Goal: Task Accomplishment & Management: Use online tool/utility

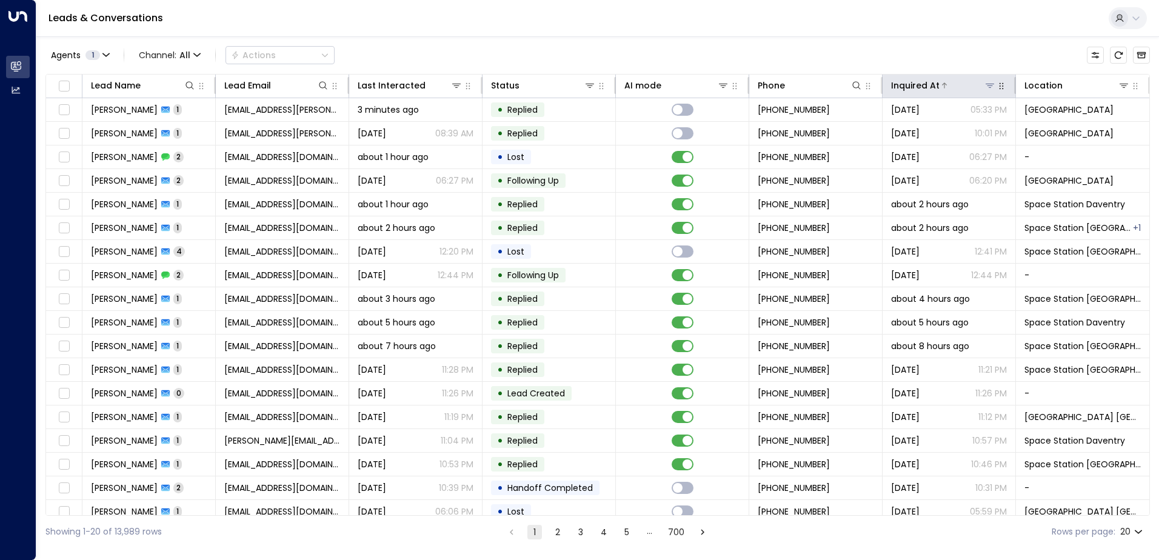
click at [989, 85] on icon at bounding box center [990, 86] width 10 height 10
click at [935, 49] on div "Agents 1 Channel: All Actions" at bounding box center [597, 54] width 1104 height 25
click at [1119, 87] on icon at bounding box center [1124, 86] width 10 height 10
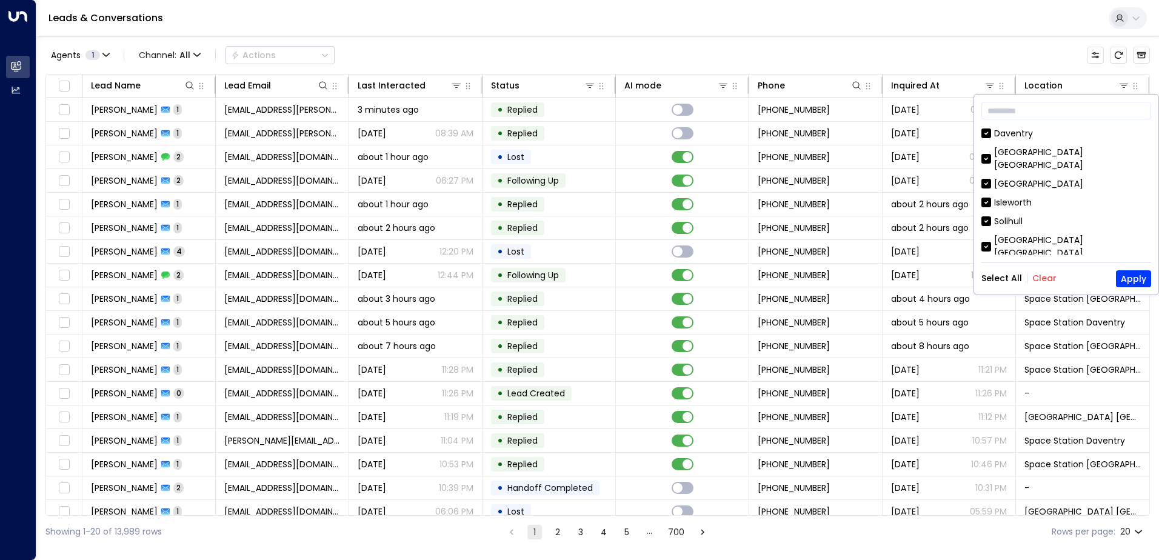
click at [1035, 281] on button "Clear" at bounding box center [1044, 278] width 24 height 10
click at [1149, 279] on button "Apply" at bounding box center [1132, 278] width 35 height 17
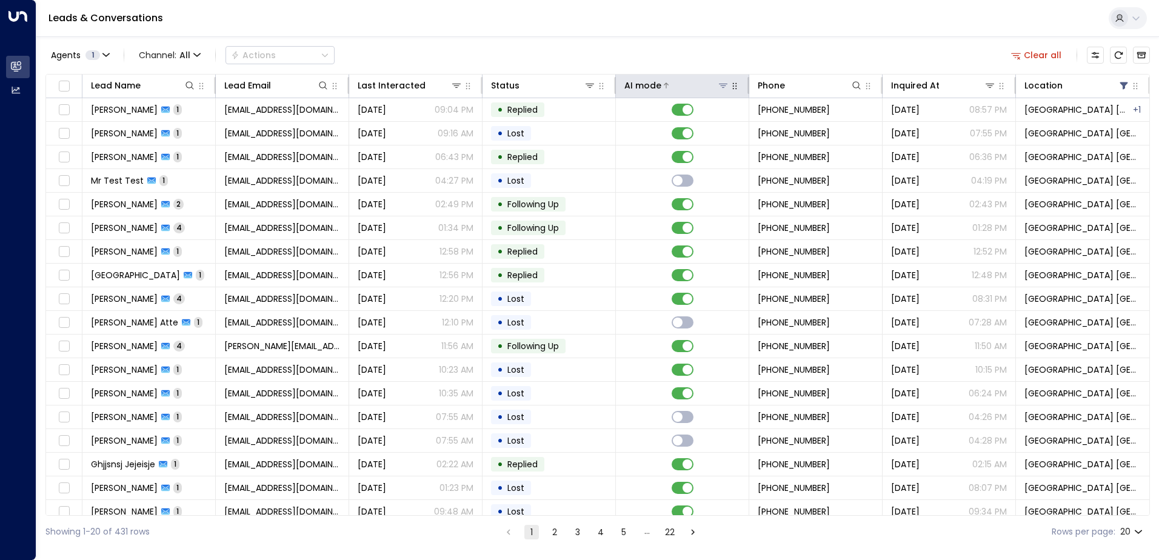
click at [718, 86] on icon at bounding box center [723, 86] width 10 height 10
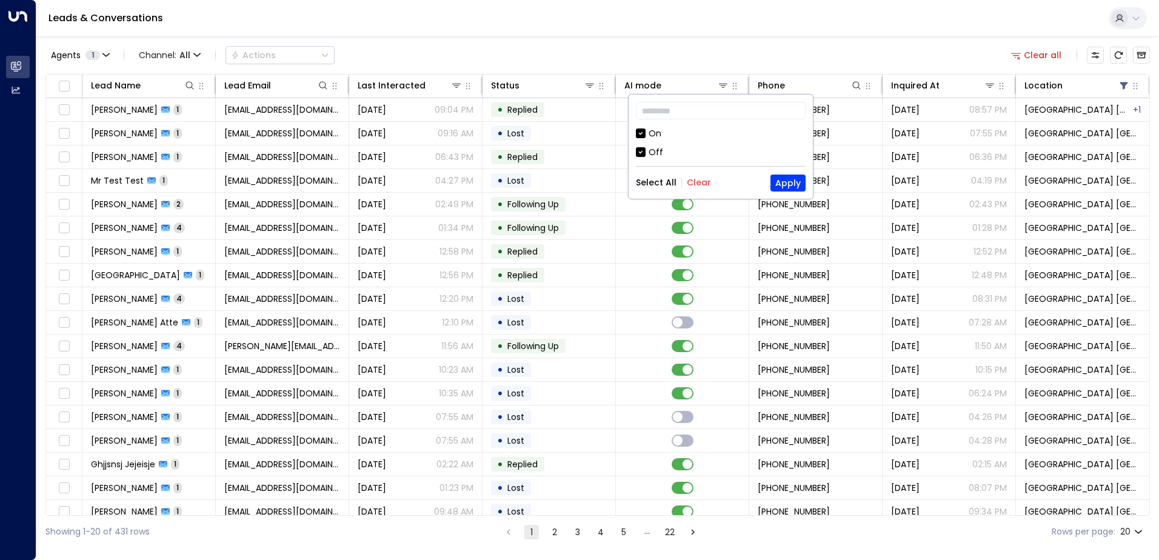
click at [653, 148] on div "Off" at bounding box center [655, 152] width 15 height 13
click at [802, 181] on button "Apply" at bounding box center [787, 183] width 35 height 17
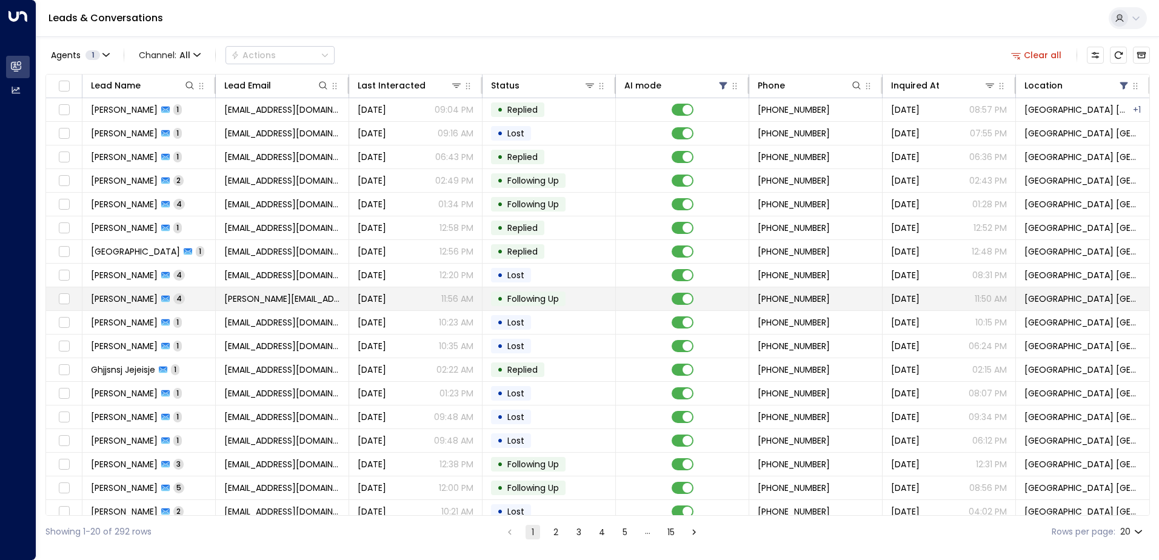
click at [381, 302] on span "[DATE]" at bounding box center [371, 299] width 28 height 12
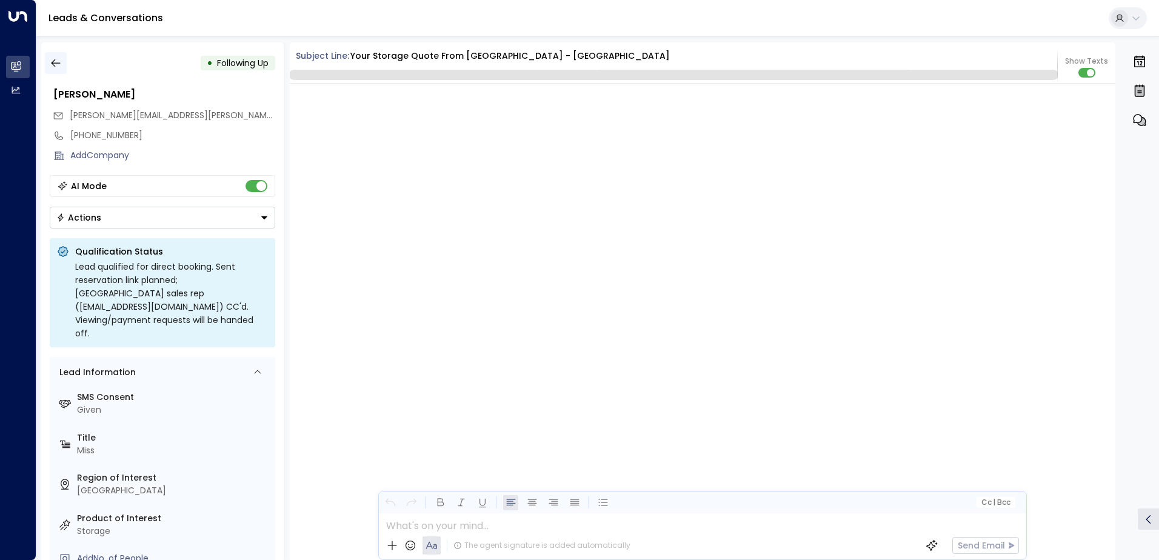
scroll to position [2535, 0]
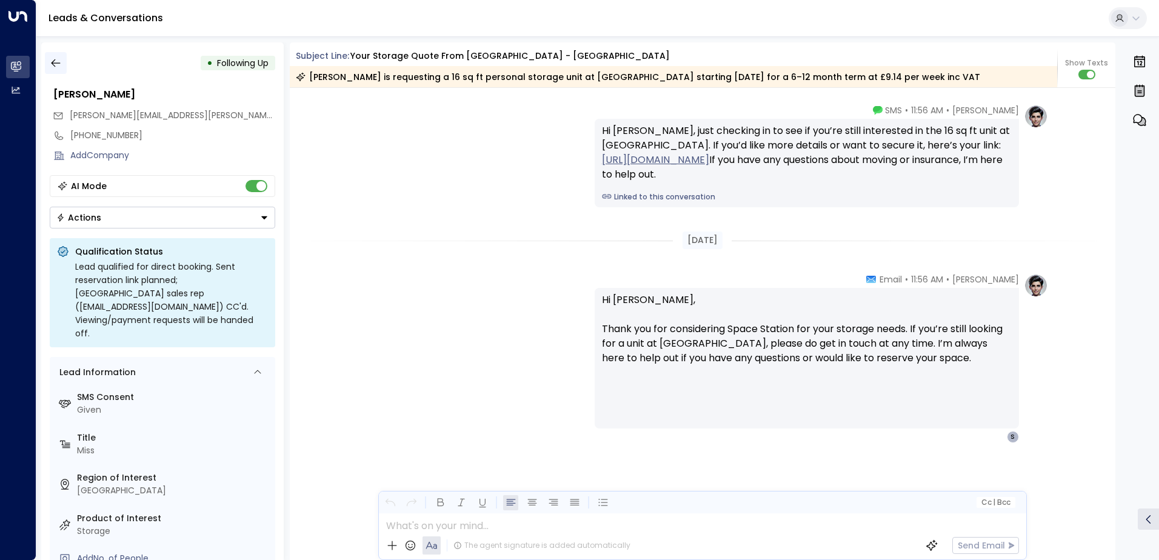
click at [55, 66] on icon "button" at bounding box center [56, 63] width 12 height 12
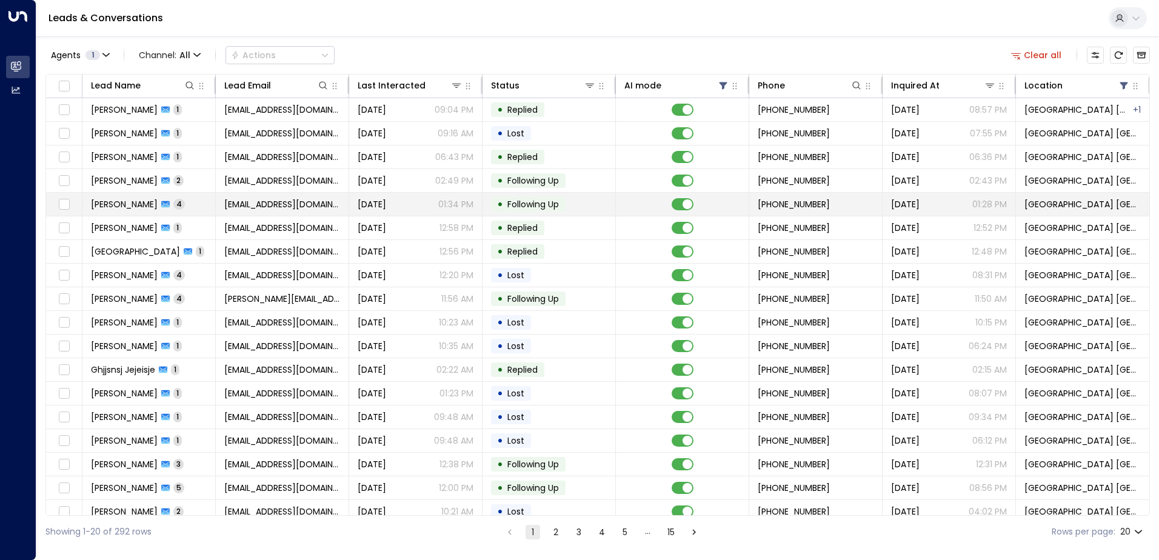
click at [384, 206] on span "[DATE]" at bounding box center [371, 204] width 28 height 12
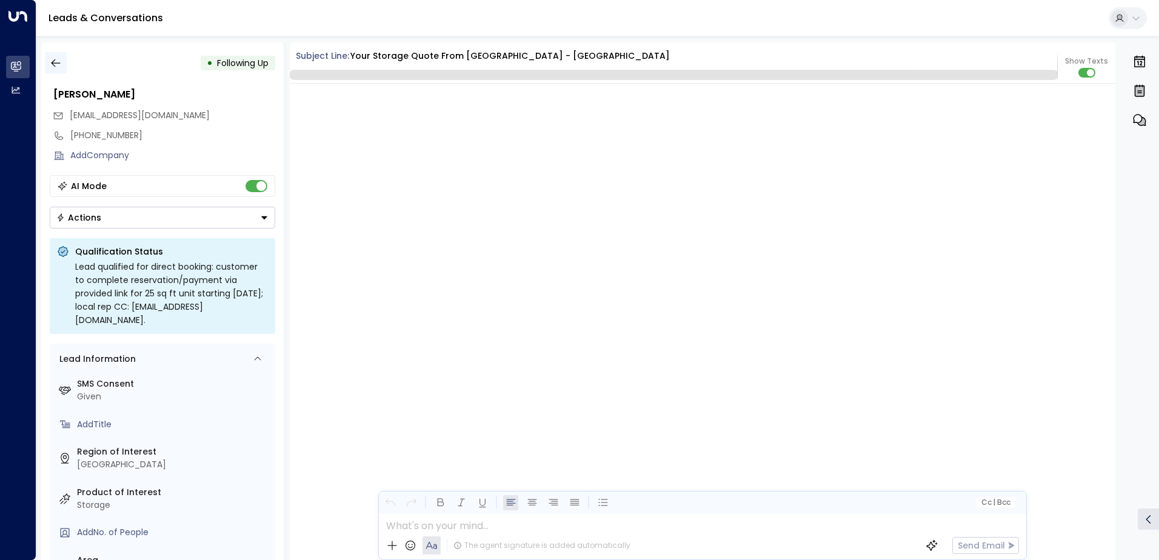
scroll to position [2433, 0]
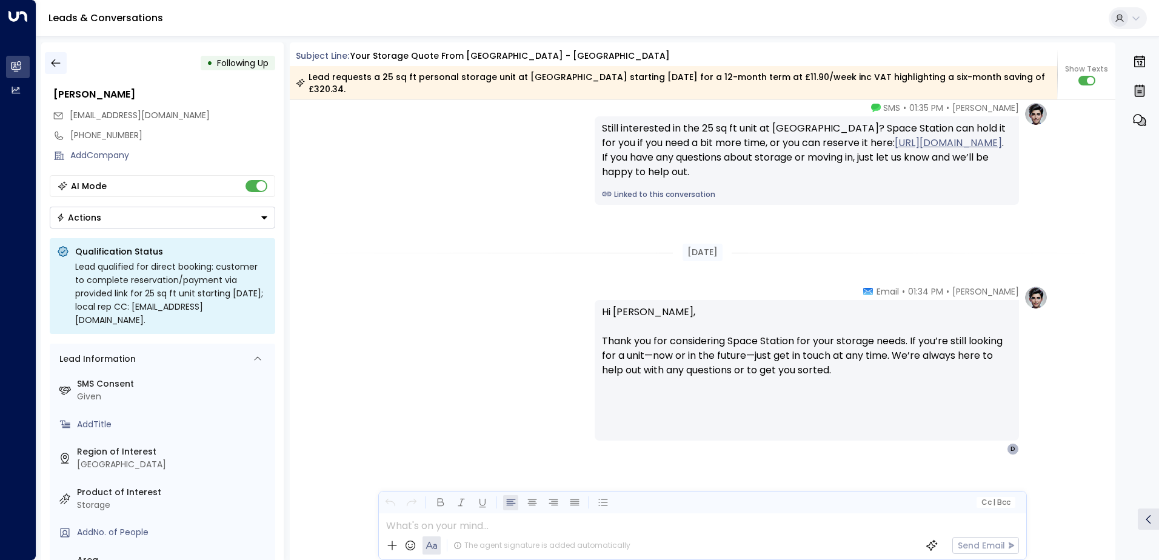
click at [62, 69] on button "button" at bounding box center [56, 63] width 22 height 22
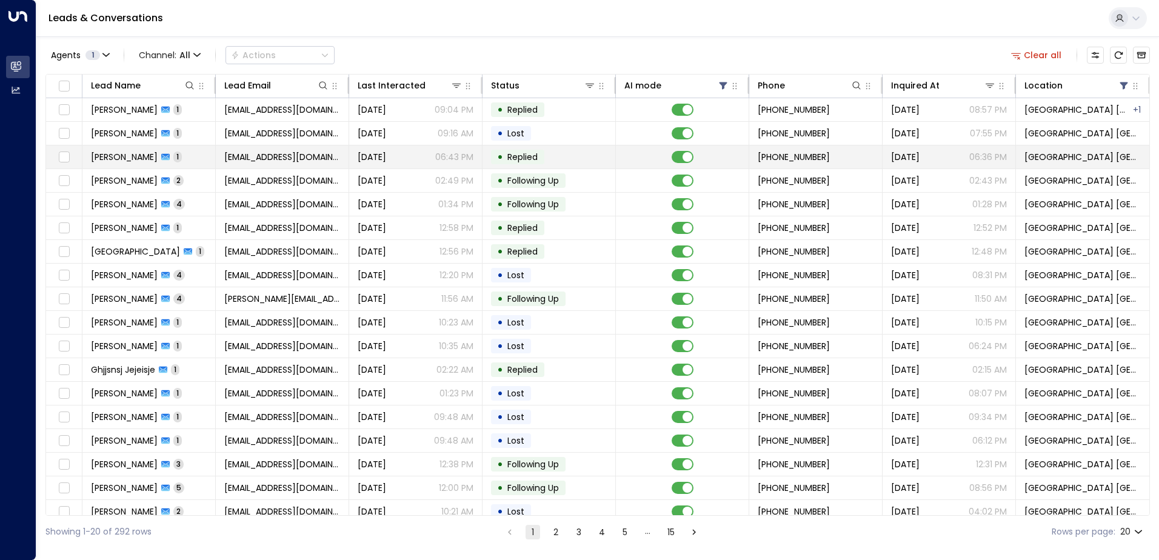
click at [338, 156] on td "[EMAIL_ADDRESS][DOMAIN_NAME]" at bounding box center [282, 156] width 133 height 23
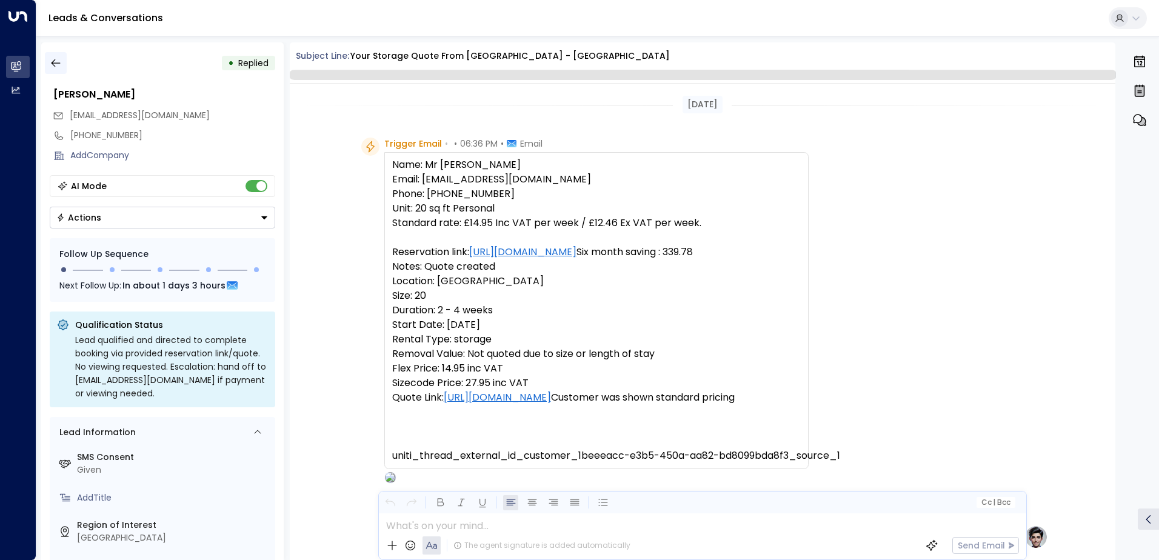
scroll to position [457, 0]
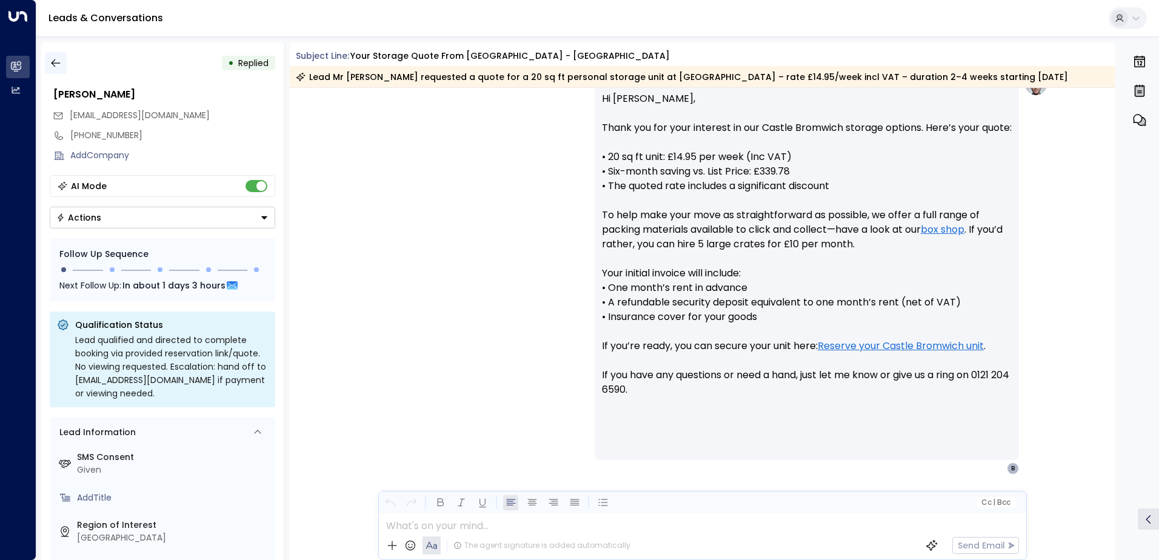
click at [57, 64] on icon "button" at bounding box center [56, 63] width 12 height 12
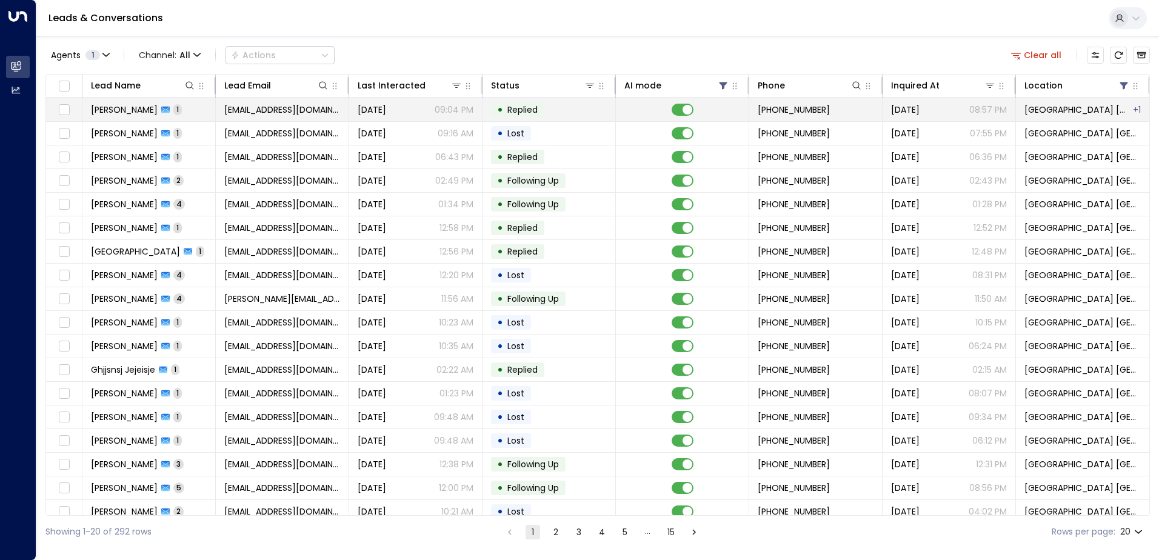
click at [361, 114] on span "[DATE]" at bounding box center [371, 110] width 28 height 12
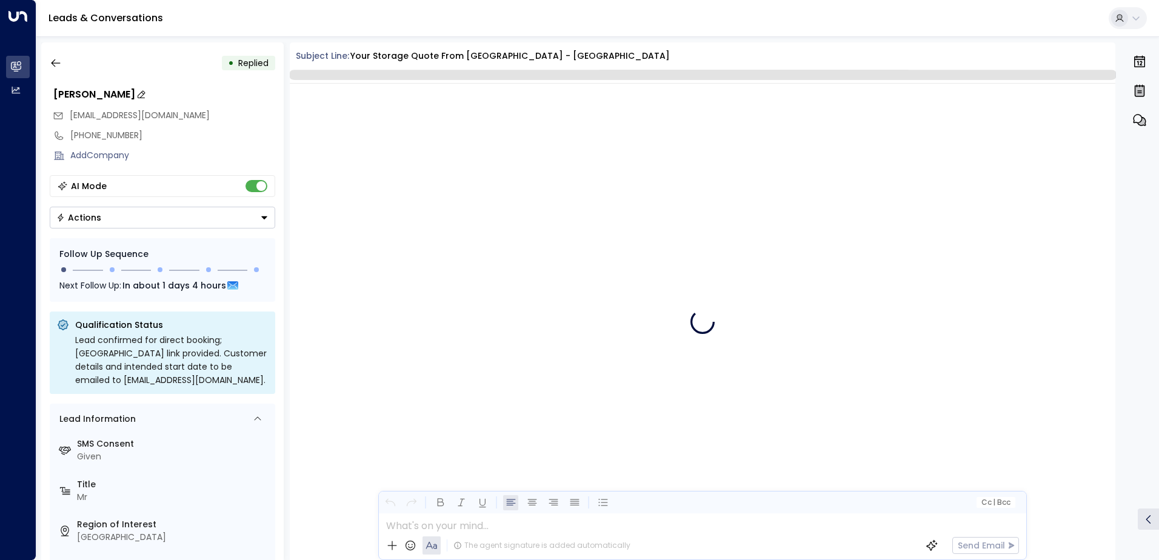
scroll to position [561, 0]
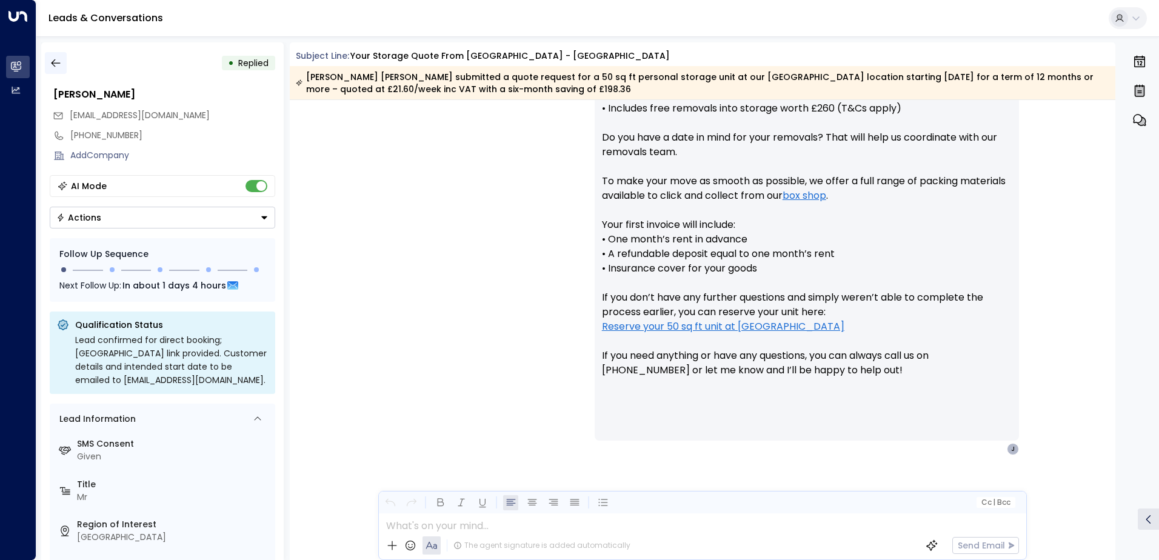
click at [61, 68] on icon "button" at bounding box center [56, 63] width 12 height 12
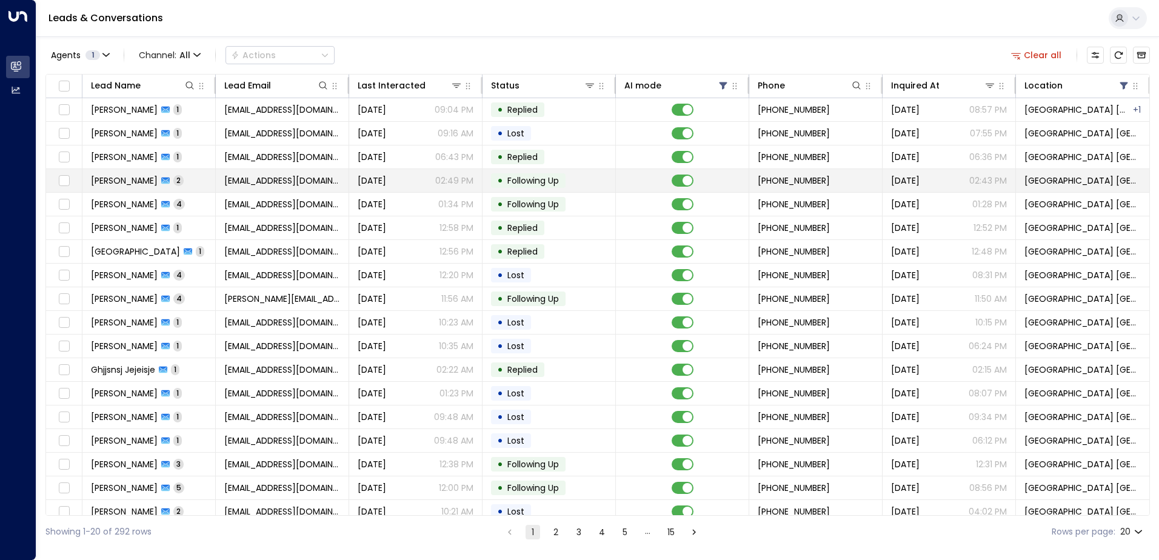
click at [270, 183] on span "[EMAIL_ADDRESS][DOMAIN_NAME]" at bounding box center [282, 181] width 116 height 12
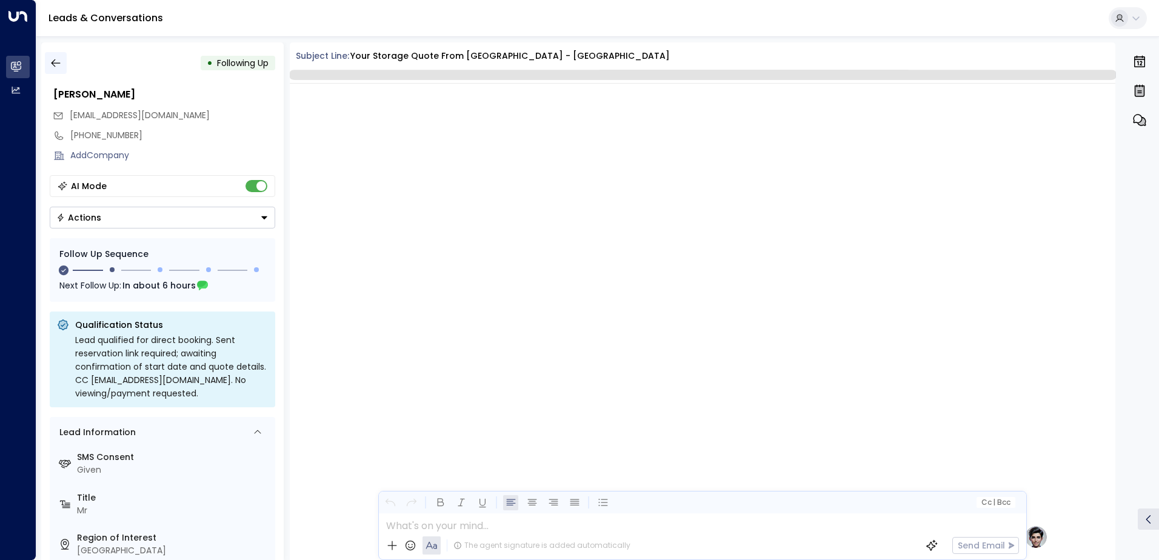
scroll to position [1015, 0]
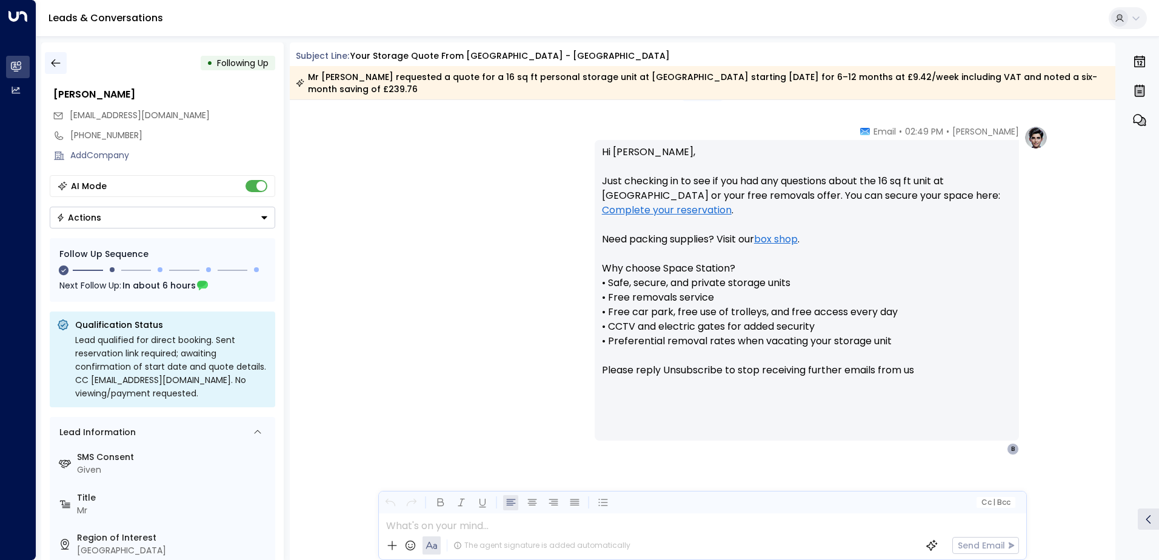
click at [58, 58] on icon "button" at bounding box center [56, 63] width 12 height 12
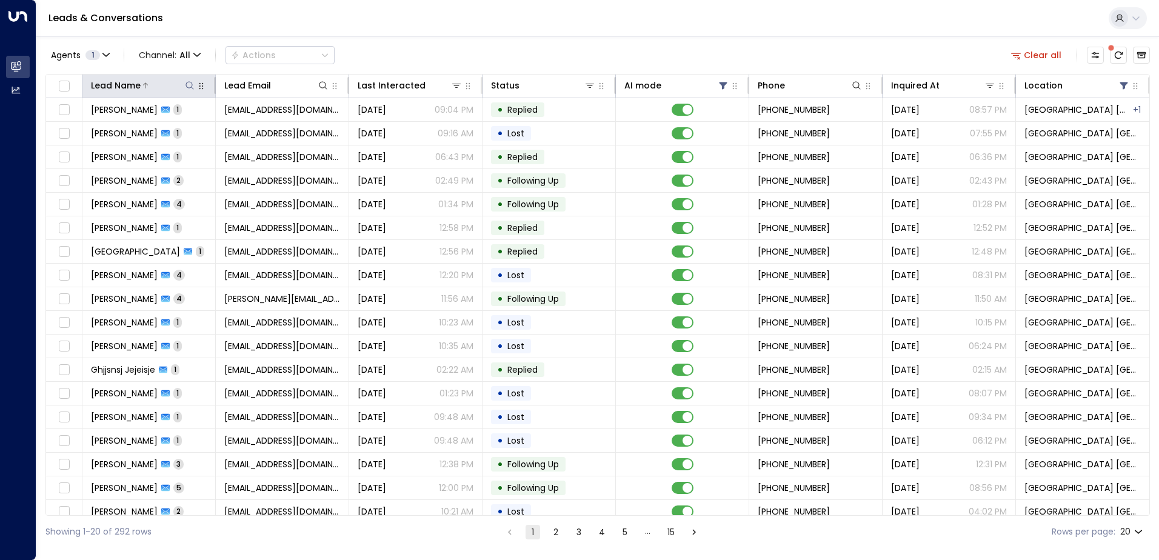
click at [190, 88] on icon at bounding box center [190, 86] width 10 height 10
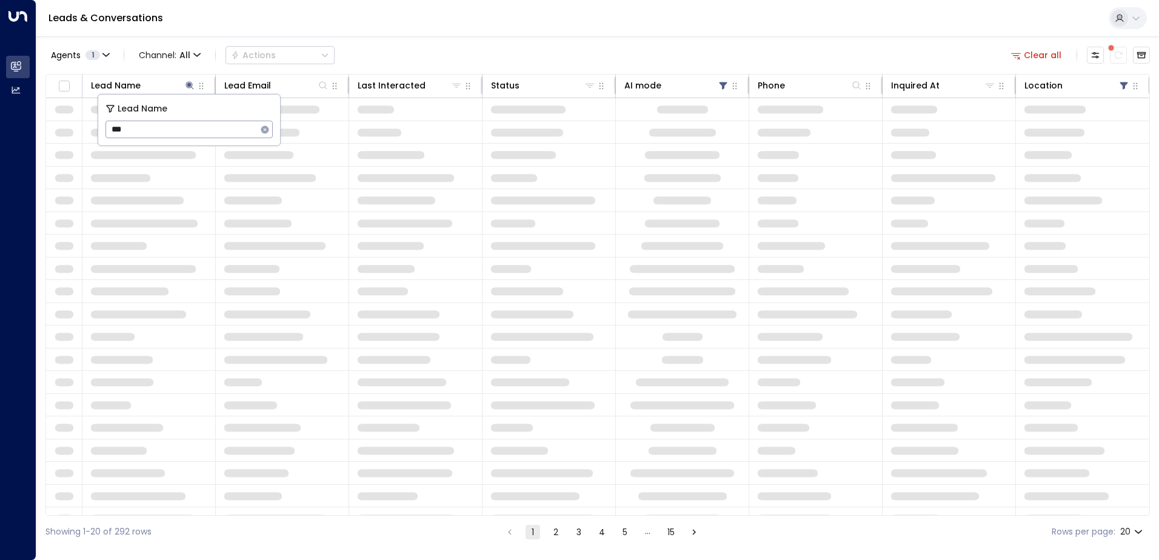
type input "****"
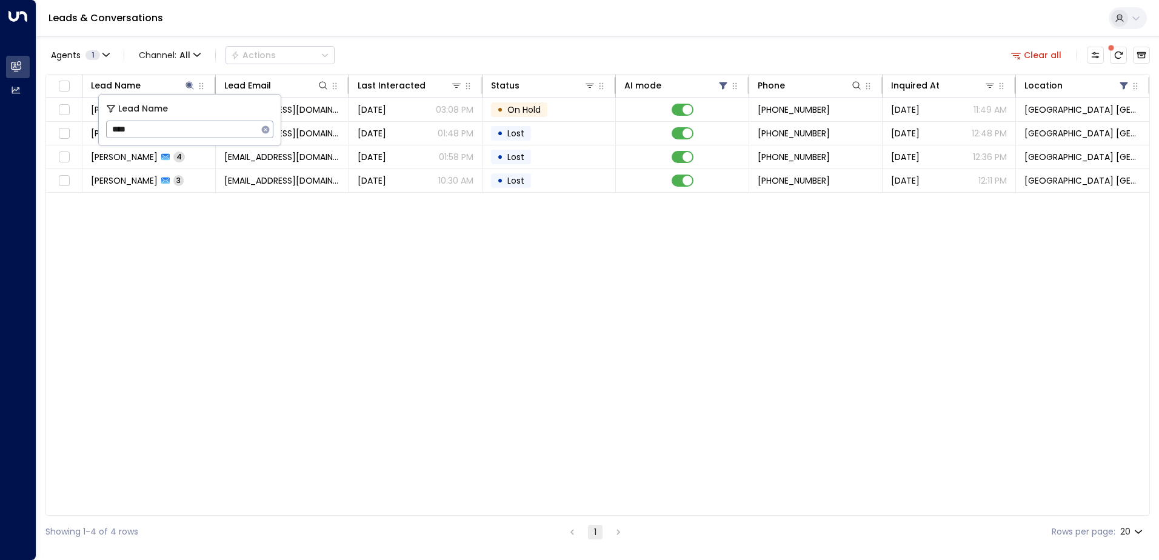
click at [241, 319] on div "Lead Name Lead Email Last Interacted Status AI mode Phone Inquired At Location …" at bounding box center [597, 295] width 1104 height 442
click at [187, 85] on icon at bounding box center [190, 86] width 10 height 10
click at [190, 85] on icon at bounding box center [189, 85] width 8 height 8
drag, startPoint x: 151, startPoint y: 122, endPoint x: 105, endPoint y: 125, distance: 45.5
click at [105, 125] on div "Lead Name **** ​" at bounding box center [190, 120] width 182 height 51
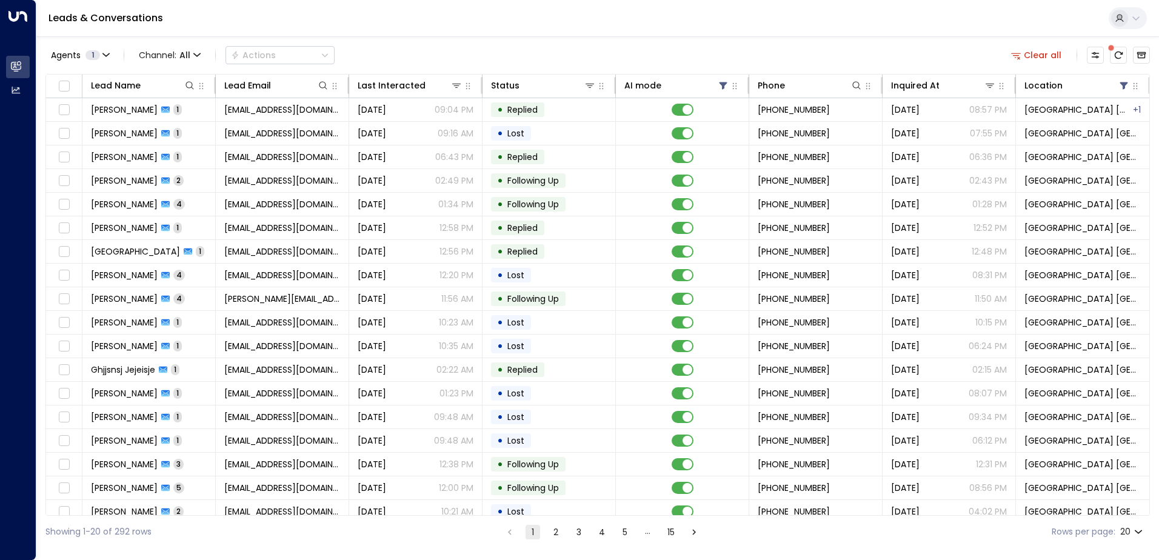
click at [440, 22] on div "Leads & Conversations" at bounding box center [597, 18] width 1122 height 37
